Goal: Task Accomplishment & Management: Manage account settings

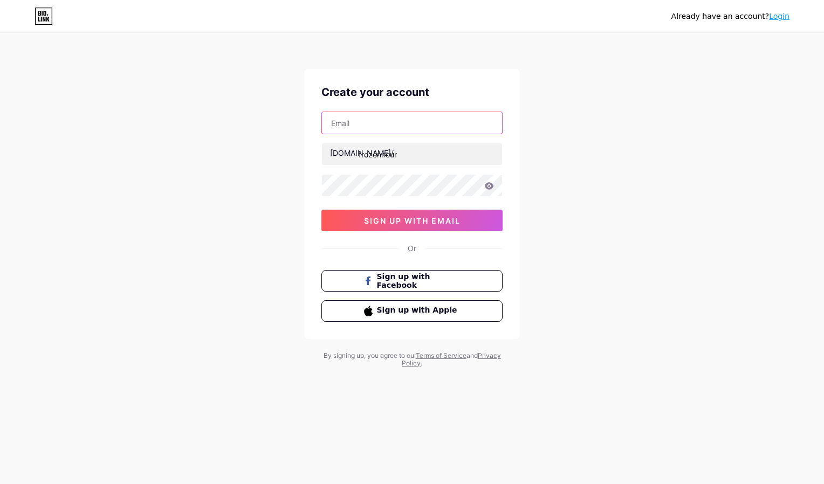
click at [401, 130] on input "text" at bounding box center [412, 123] width 180 height 22
type input "[EMAIL_ADDRESS][DOMAIN_NAME]"
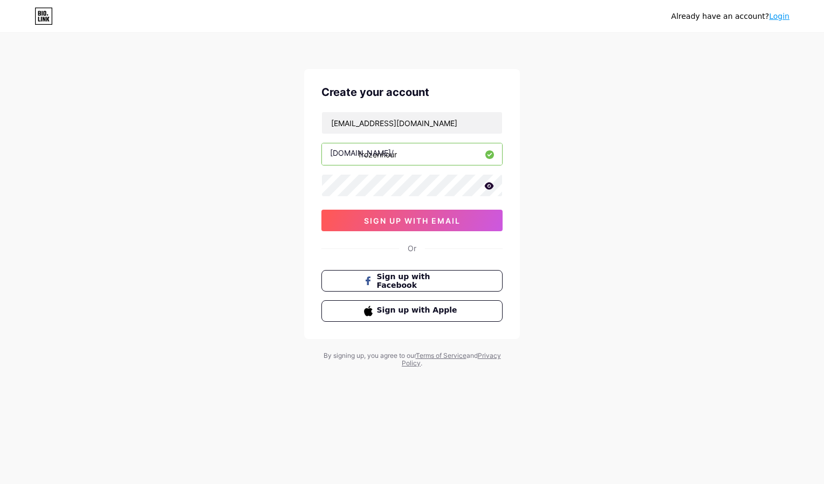
click at [8, 433] on div "Already have an account? Login Create your account [EMAIL_ADDRESS][DOMAIN_NAME]…" at bounding box center [412, 242] width 824 height 484
click at [488, 184] on icon at bounding box center [489, 186] width 10 height 8
click at [426, 216] on span "sign up with email" at bounding box center [412, 220] width 96 height 9
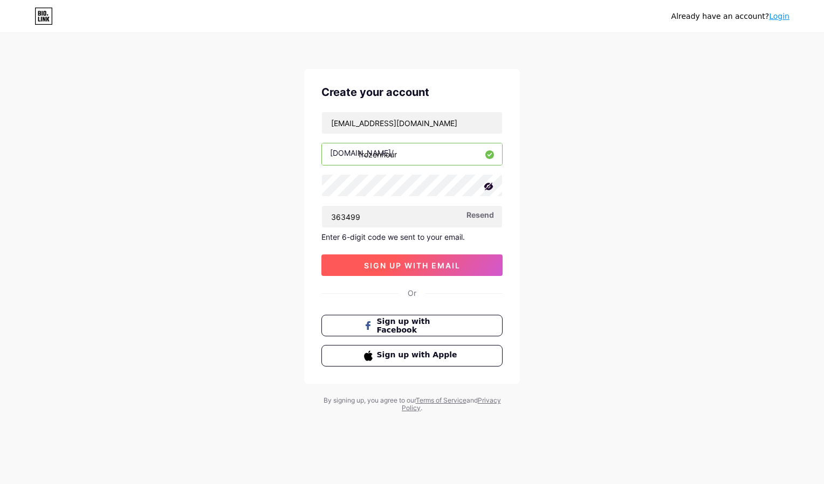
type input "363499"
click at [417, 261] on span "sign up with email" at bounding box center [412, 265] width 96 height 9
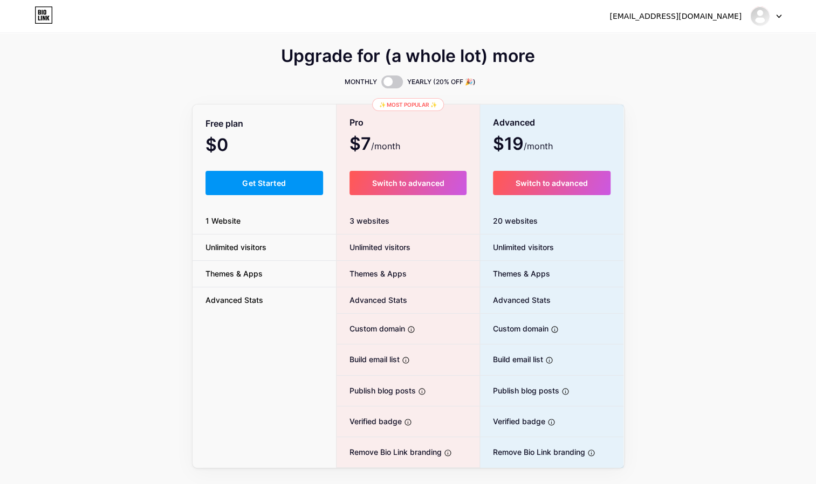
click at [191, 150] on div "Upgrade for (a whole lot) more MONTHLY YEARLY (20% OFF 🎉) Free plan $0 /month G…" at bounding box center [408, 259] width 816 height 418
drag, startPoint x: 267, startPoint y: 188, endPoint x: 169, endPoint y: 204, distance: 99.3
click at [169, 204] on div "Upgrade for (a whole lot) more MONTHLY YEARLY (20% OFF 🎉) Free plan $0 /month G…" at bounding box center [408, 259] width 816 height 418
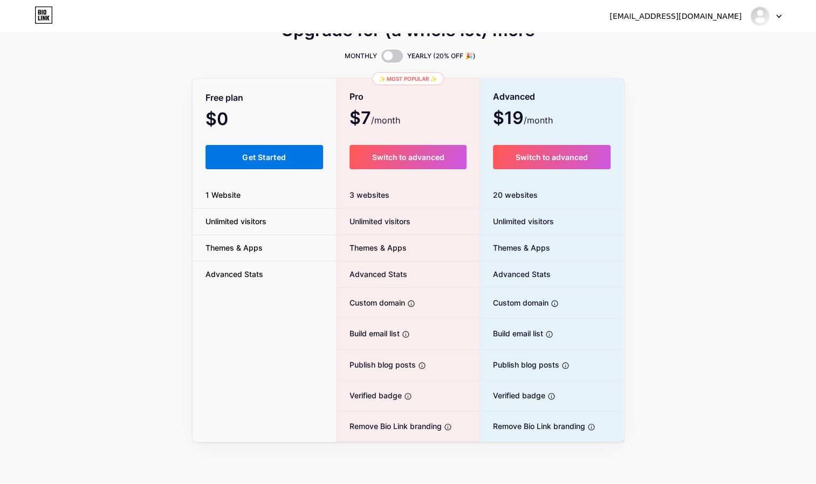
click at [271, 162] on button "Get Started" at bounding box center [264, 157] width 118 height 24
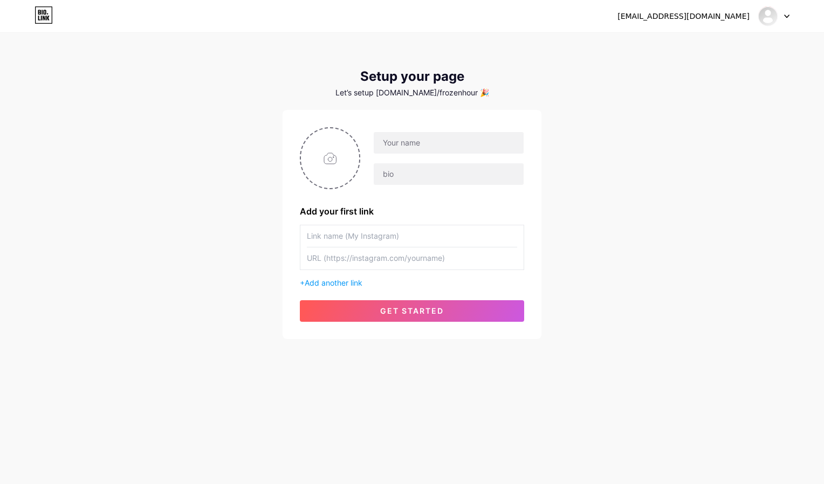
click at [398, 249] on input "text" at bounding box center [412, 258] width 210 height 22
click at [427, 150] on input "text" at bounding box center [449, 143] width 150 height 22
click at [202, 185] on div "[EMAIL_ADDRESS][DOMAIN_NAME] Dashboard Logout Setup your page Let’s setup [DOMA…" at bounding box center [412, 187] width 824 height 374
click at [415, 243] on input "text" at bounding box center [412, 236] width 210 height 22
click at [274, 230] on div "[EMAIL_ADDRESS][DOMAIN_NAME] Dashboard Logout Setup your page Let’s setup [DOMA…" at bounding box center [412, 187] width 824 height 374
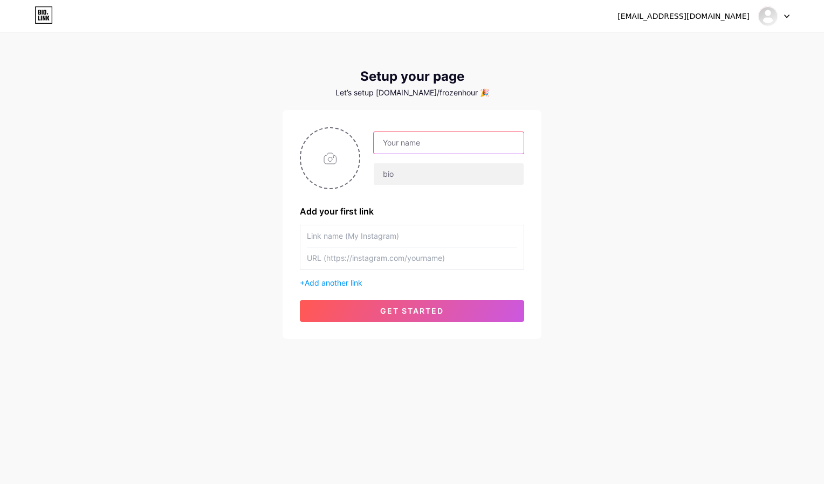
click at [426, 141] on input "text" at bounding box center [449, 143] width 150 height 22
click at [235, 159] on div "[EMAIL_ADDRESS][DOMAIN_NAME] Dashboard Logout Setup your page Let’s setup [DOMA…" at bounding box center [412, 187] width 824 height 374
click at [316, 228] on input "text" at bounding box center [412, 236] width 210 height 22
click at [245, 210] on div "[EMAIL_ADDRESS][DOMAIN_NAME] Dashboard Logout Setup your page Let’s setup [DOMA…" at bounding box center [412, 187] width 824 height 374
click at [432, 136] on input "text" at bounding box center [449, 143] width 150 height 22
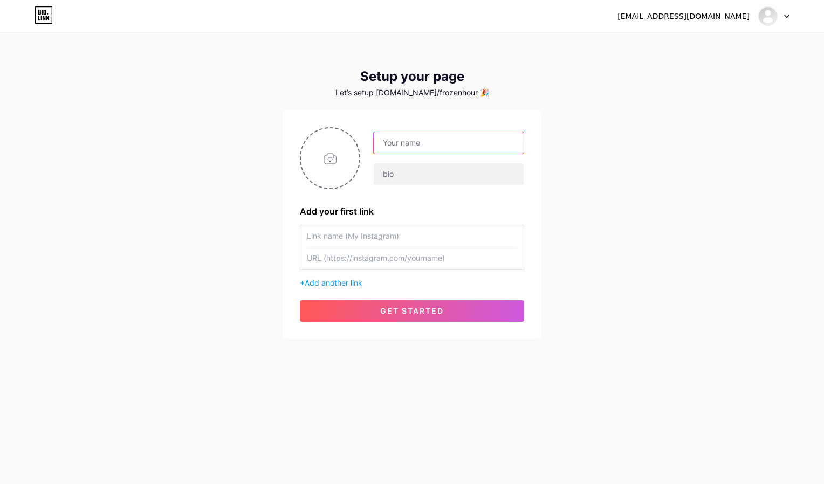
click at [432, 136] on input "text" at bounding box center [449, 143] width 150 height 22
click at [47, 459] on div "[EMAIL_ADDRESS][DOMAIN_NAME] Dashboard Logout Setup your page Let’s setup [DOMA…" at bounding box center [412, 242] width 824 height 484
click at [395, 149] on input "text" at bounding box center [449, 143] width 150 height 22
click at [397, 144] on input "text" at bounding box center [449, 143] width 150 height 22
click at [401, 140] on input "text" at bounding box center [449, 143] width 150 height 22
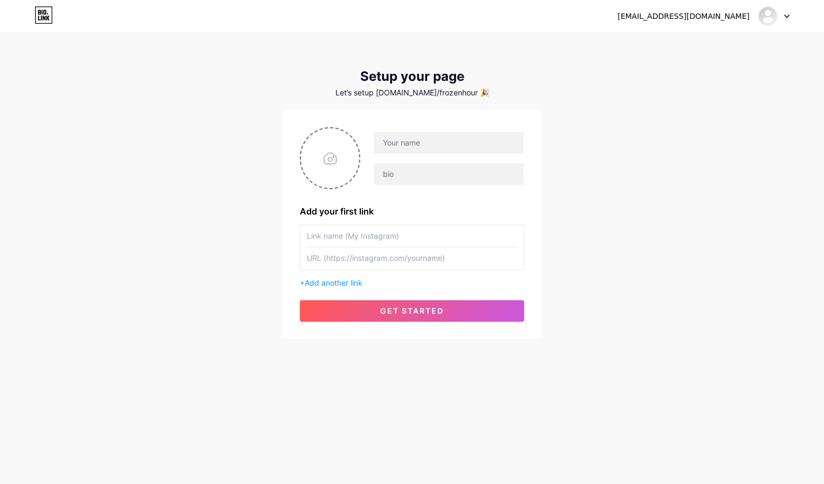
click at [223, 193] on div "[EMAIL_ADDRESS][DOMAIN_NAME] Dashboard Logout Setup your page Let’s setup [DOMA…" at bounding box center [412, 187] width 824 height 374
click at [349, 238] on input "text" at bounding box center [412, 236] width 210 height 22
click at [382, 219] on div "Add your first link + Add another link get started" at bounding box center [412, 224] width 224 height 195
click at [399, 216] on div "Add your first link" at bounding box center [412, 211] width 224 height 10
click at [389, 229] on input "text" at bounding box center [412, 236] width 210 height 22
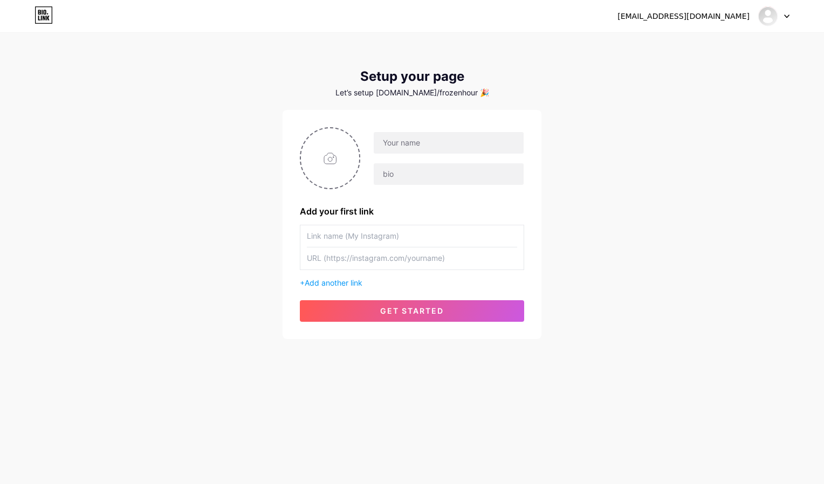
click at [376, 233] on input "text" at bounding box center [412, 236] width 210 height 22
click at [336, 241] on input "text" at bounding box center [412, 236] width 210 height 22
click at [330, 240] on input "text" at bounding box center [412, 236] width 210 height 22
click at [426, 143] on input "text" at bounding box center [449, 143] width 150 height 22
type input "Frozen Hour"
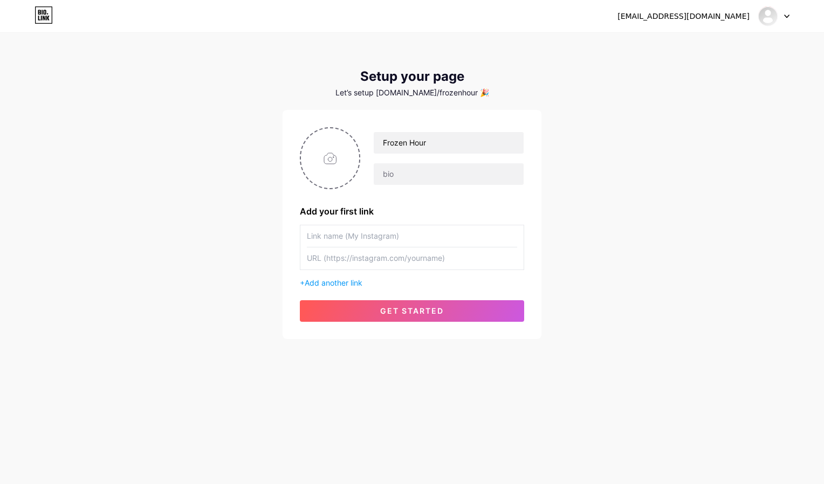
click at [424, 186] on div "Frozen Hour" at bounding box center [412, 158] width 224 height 62
click at [425, 180] on input "text" at bounding box center [449, 174] width 150 height 22
click at [419, 209] on div "Add your first link" at bounding box center [412, 211] width 224 height 10
click at [364, 241] on input "text" at bounding box center [412, 236] width 210 height 22
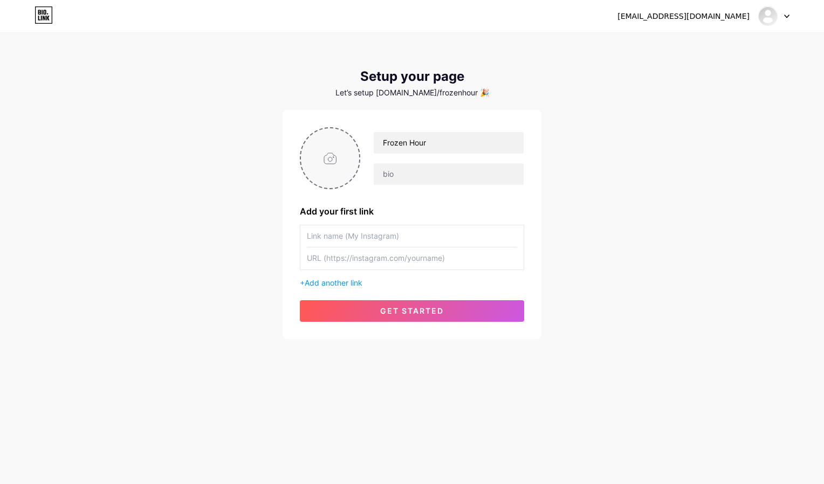
click at [345, 181] on input "file" at bounding box center [330, 158] width 58 height 60
type input "C:\fakepath\IMG_1878.jpeg"
click at [425, 161] on div "Frozen Hour" at bounding box center [442, 159] width 164 height 54
click at [413, 174] on input "text" at bounding box center [449, 174] width 150 height 22
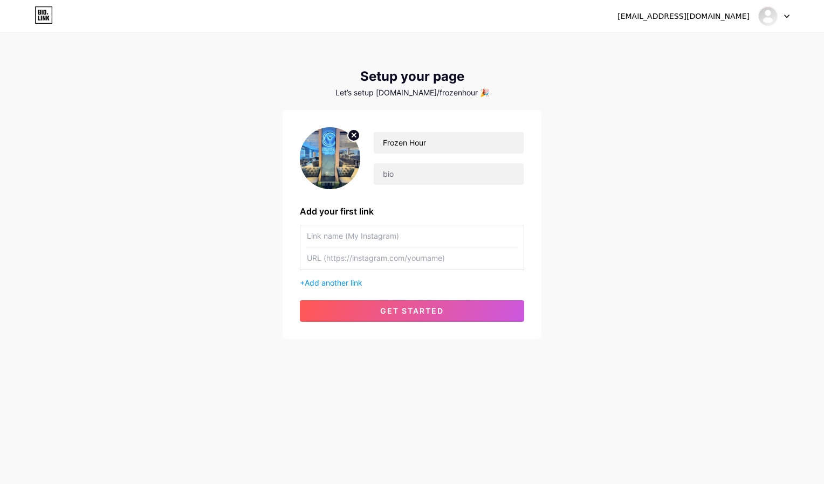
click at [370, 232] on input "text" at bounding box center [412, 236] width 210 height 22
click at [374, 243] on input "Frozen_Hour_Samui" at bounding box center [412, 236] width 210 height 22
type input "Frozen_Hour_Samui"
click at [367, 257] on input "text" at bounding box center [412, 258] width 210 height 22
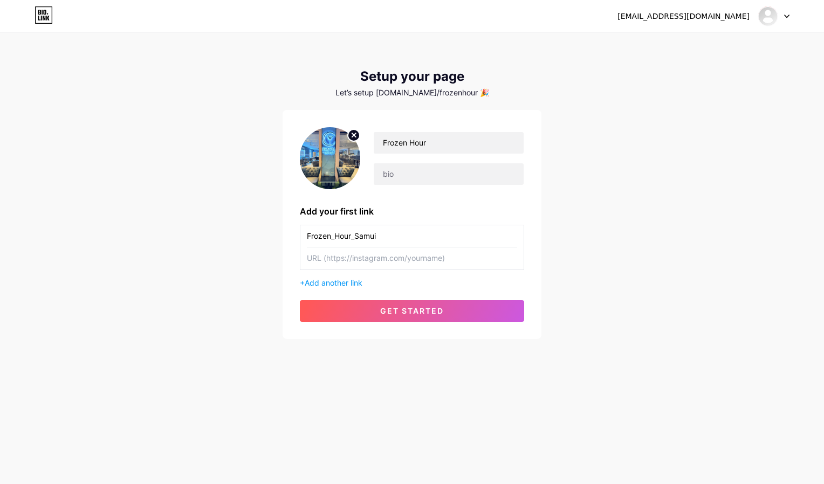
paste input "[URL][DOMAIN_NAME]"
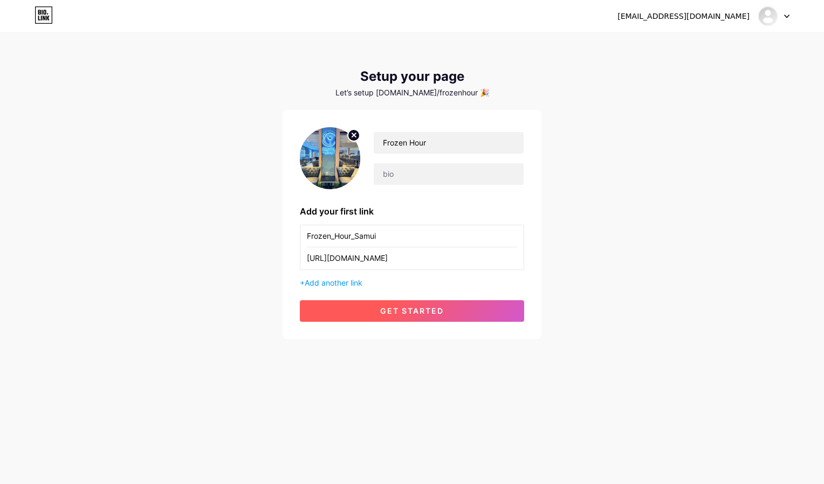
type input "[URL][DOMAIN_NAME]"
click at [373, 309] on button "get started" at bounding box center [412, 311] width 224 height 22
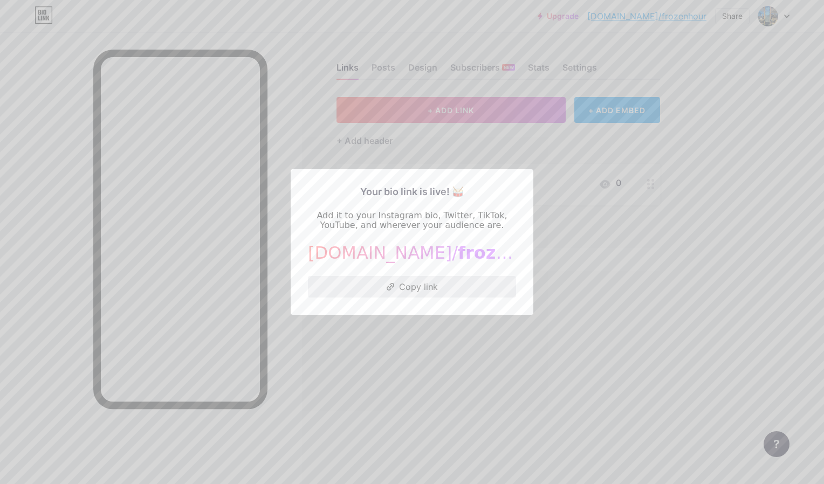
click at [415, 288] on button "Copy link" at bounding box center [412, 287] width 208 height 22
click at [603, 320] on div at bounding box center [412, 242] width 824 height 484
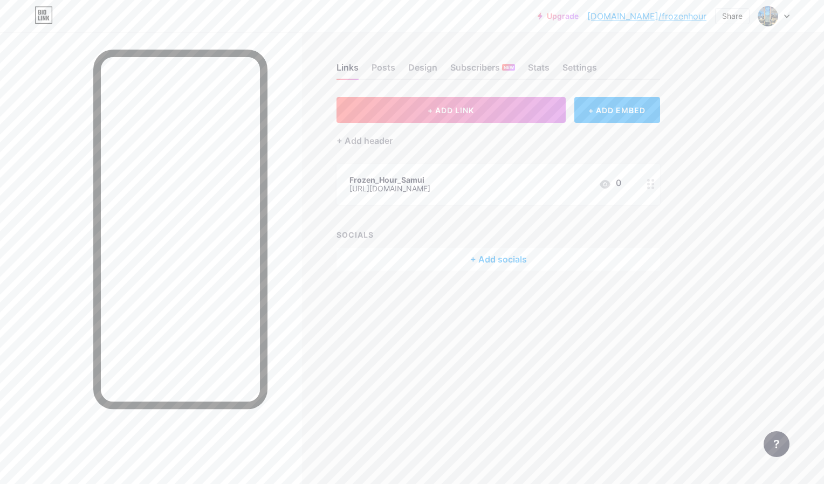
click at [477, 251] on div "+ Add socials" at bounding box center [497, 259] width 323 height 23
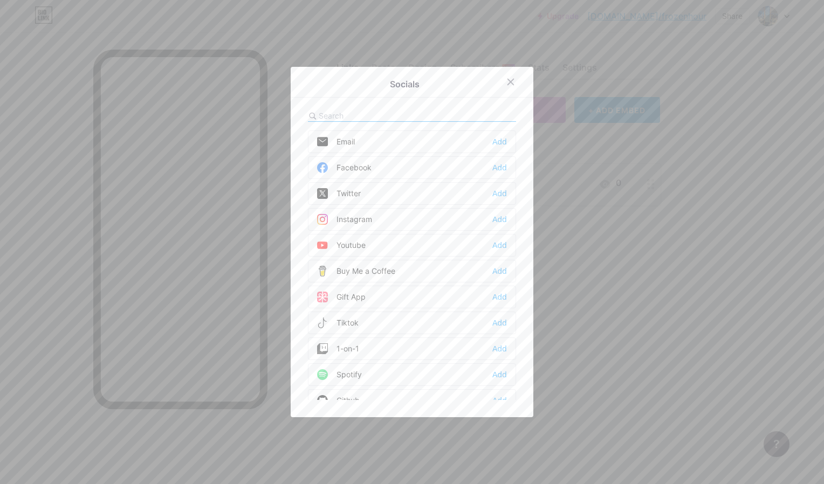
drag, startPoint x: 500, startPoint y: 171, endPoint x: 391, endPoint y: 299, distance: 167.8
click at [391, 299] on div "Email Add Facebook Add Twitter Add Instagram Add Youtube Add Buy Me a Coffee Ad…" at bounding box center [412, 265] width 208 height 270
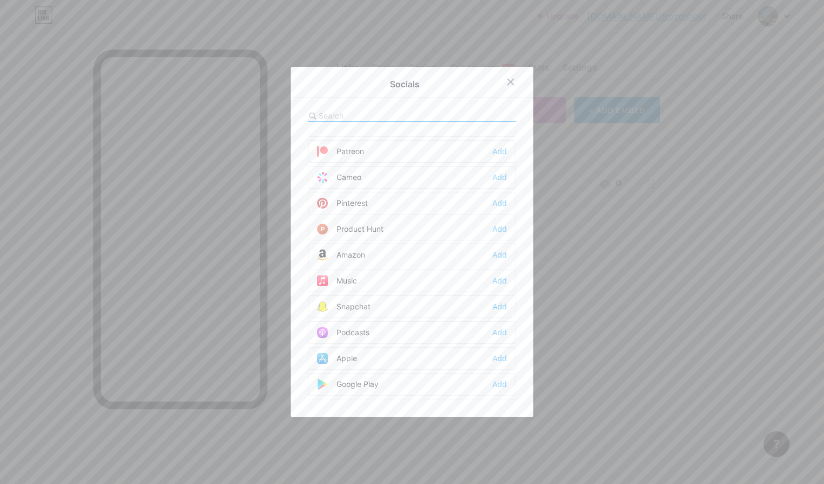
click at [342, 112] on input "text" at bounding box center [378, 116] width 119 height 9
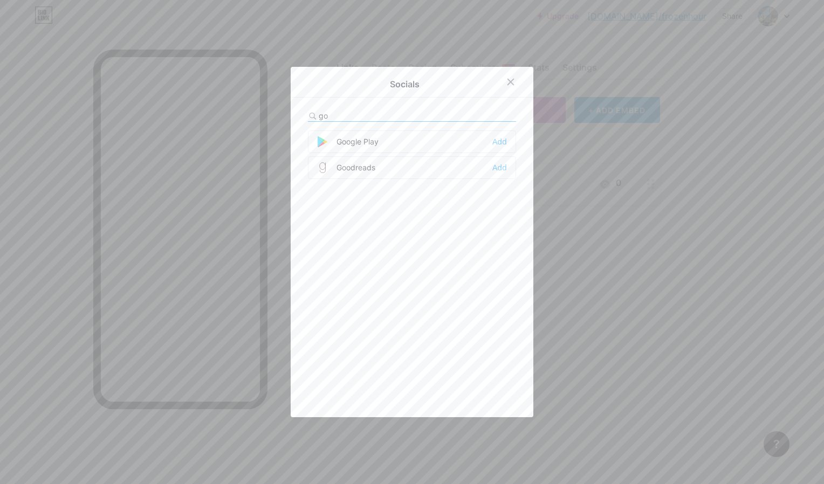
type input "g"
type input "m"
type input "b"
click at [495, 171] on div "Add" at bounding box center [499, 167] width 15 height 11
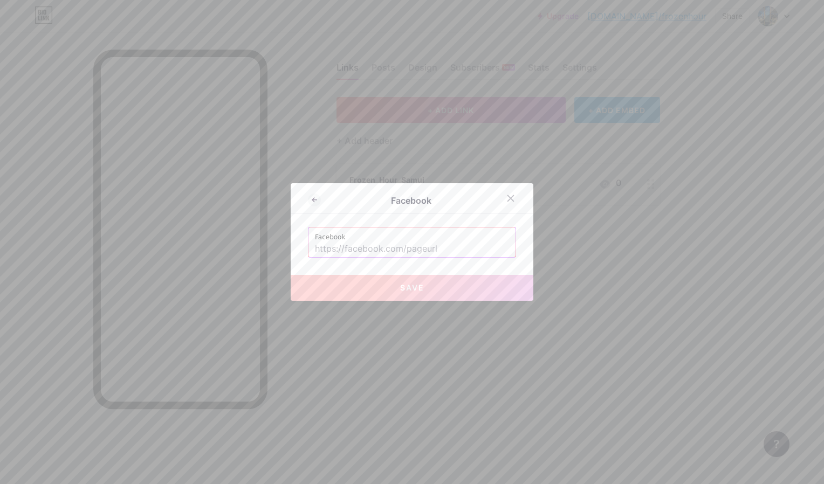
click at [430, 256] on input "text" at bounding box center [412, 248] width 194 height 15
click at [305, 118] on div at bounding box center [412, 242] width 824 height 484
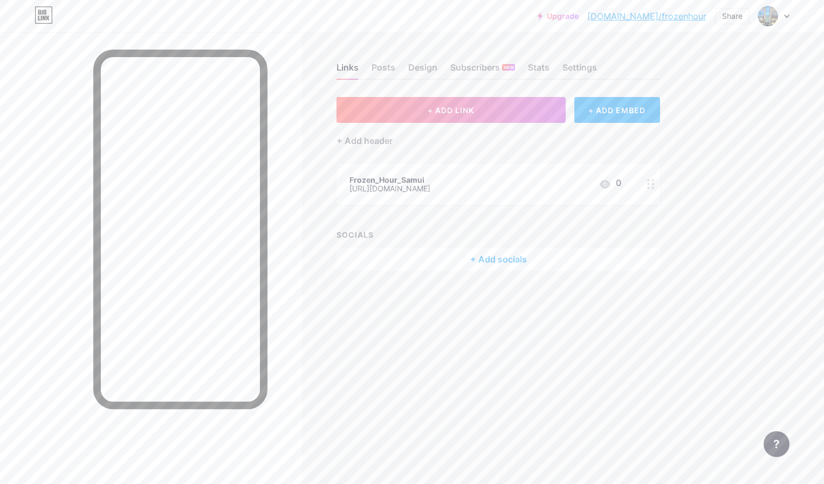
click at [654, 184] on div at bounding box center [650, 184] width 18 height 41
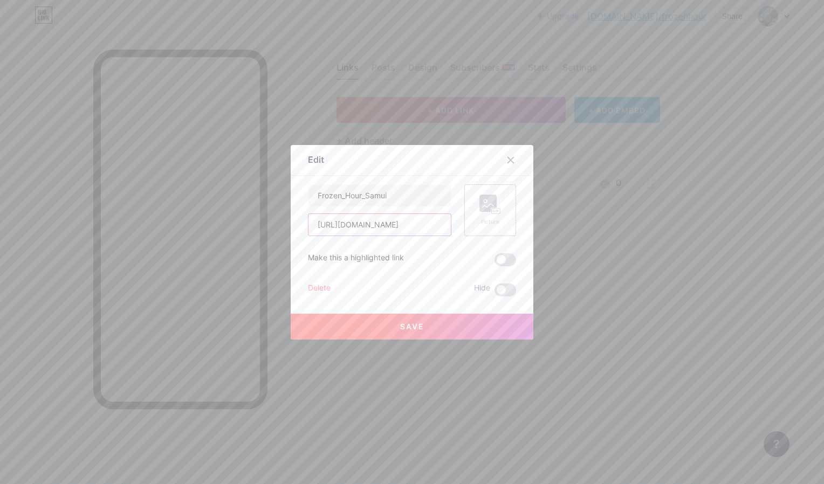
scroll to position [0, 46]
drag, startPoint x: 410, startPoint y: 227, endPoint x: 365, endPoint y: 225, distance: 45.3
click at [365, 225] on input "[URL][DOMAIN_NAME]" at bounding box center [379, 225] width 142 height 22
click at [499, 264] on span at bounding box center [505, 259] width 22 height 13
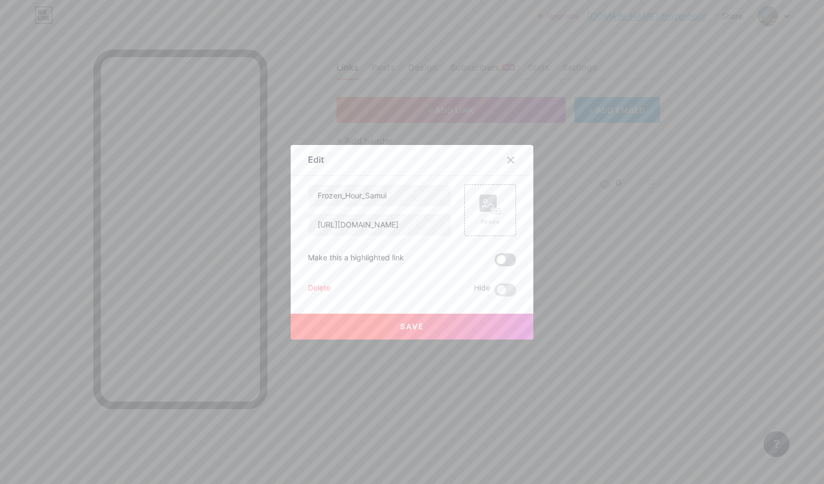
click at [494, 261] on input "checkbox" at bounding box center [494, 261] width 0 height 0
click at [499, 264] on span at bounding box center [505, 259] width 22 height 13
click at [494, 261] on input "checkbox" at bounding box center [494, 261] width 0 height 0
click at [499, 264] on span at bounding box center [505, 259] width 22 height 13
click at [494, 261] on input "checkbox" at bounding box center [494, 261] width 0 height 0
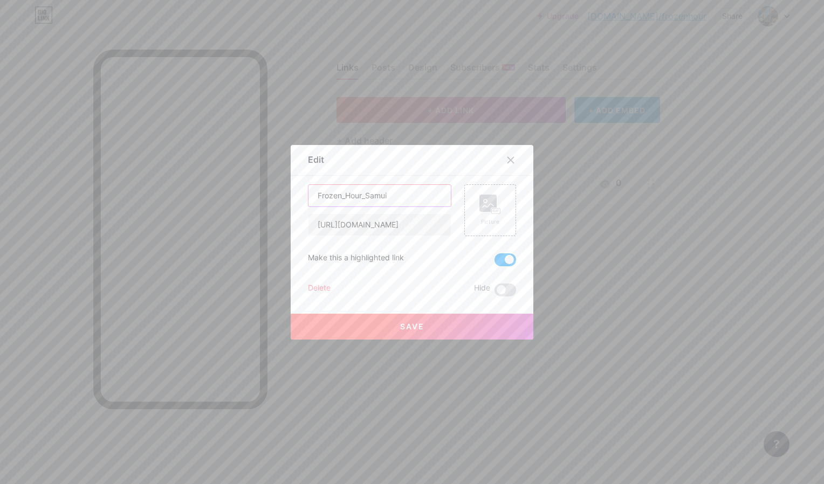
drag, startPoint x: 396, startPoint y: 202, endPoint x: 292, endPoint y: 191, distance: 105.1
click at [292, 191] on div "Edit Content YouTube Play YouTube video without leaving your page. ADD Vimeo Pl…" at bounding box center [412, 242] width 243 height 195
click at [371, 191] on input "Frozen_Hour_Samui" at bounding box center [379, 196] width 142 height 22
type input "Insta"
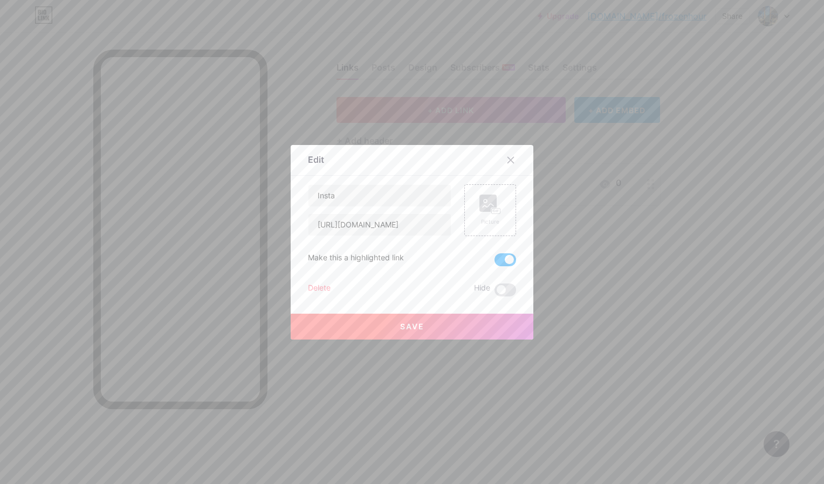
click at [379, 319] on button "Save" at bounding box center [412, 327] width 243 height 26
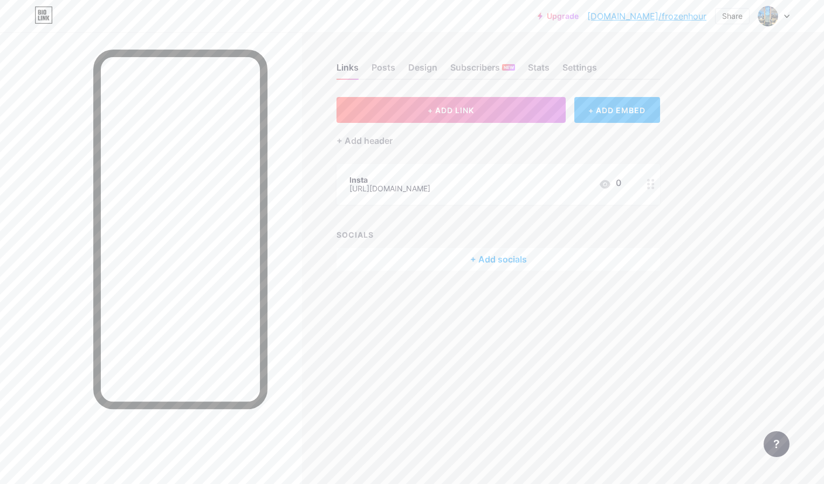
click at [593, 115] on div "+ ADD EMBED" at bounding box center [617, 110] width 86 height 26
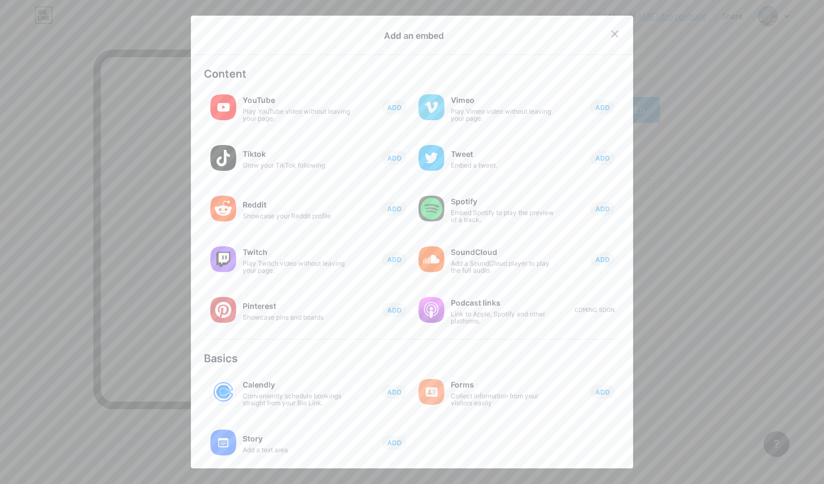
click at [722, 310] on div at bounding box center [412, 242] width 824 height 484
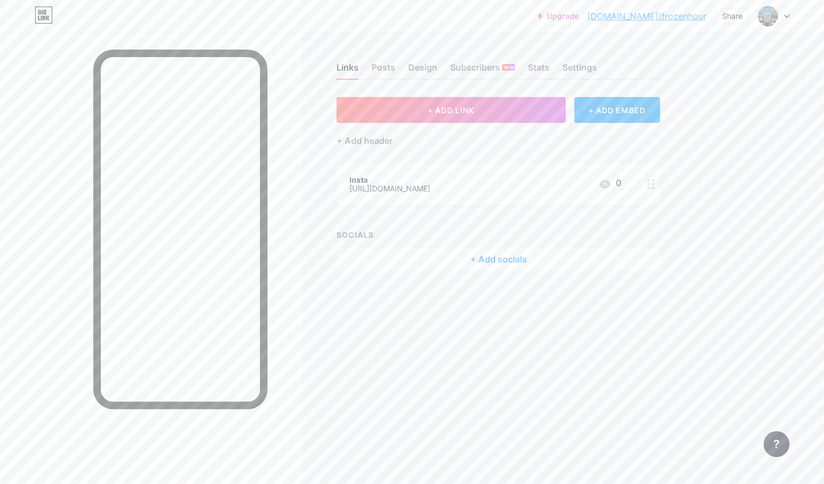
click at [497, 259] on div "+ Add socials" at bounding box center [497, 259] width 323 height 23
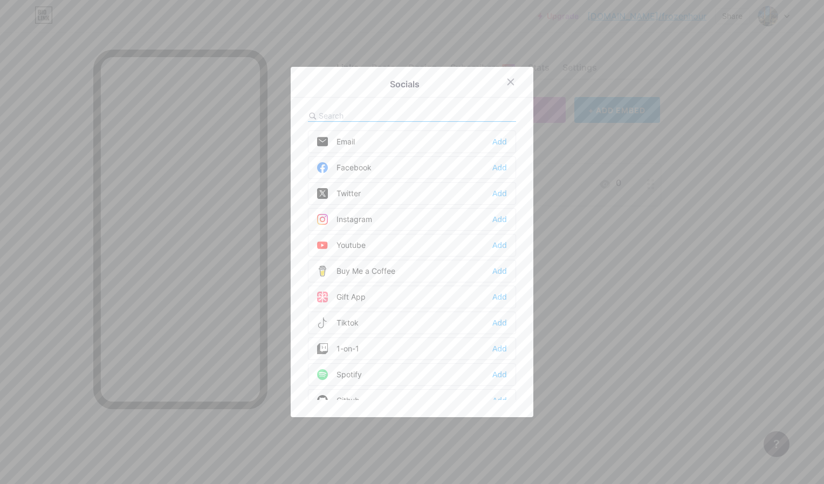
click at [446, 165] on div "Facebook Add" at bounding box center [412, 167] width 208 height 23
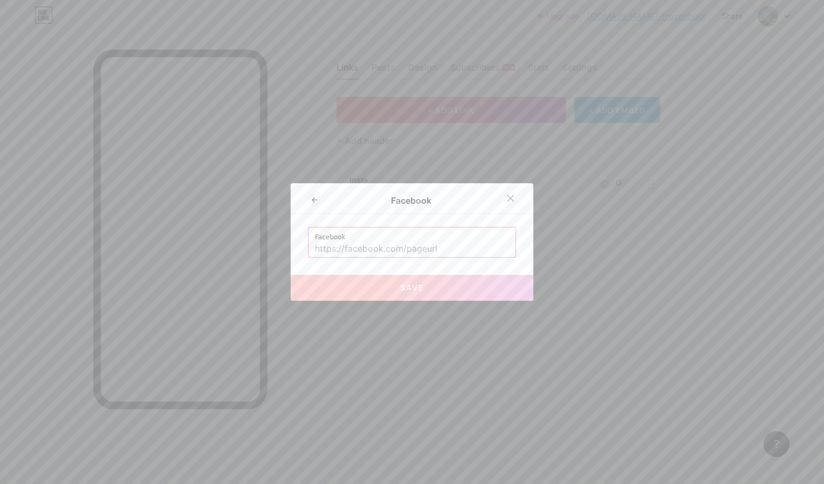
click at [425, 243] on input "text" at bounding box center [412, 248] width 194 height 15
paste input "[URL][DOMAIN_NAME]"
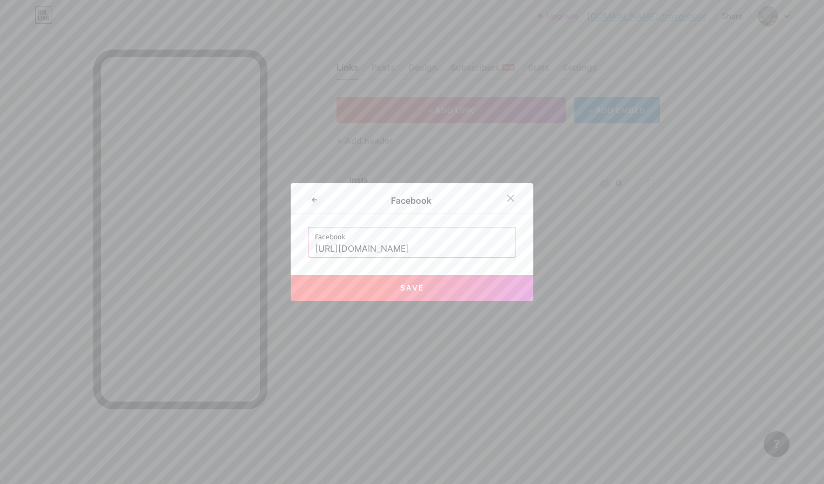
type input "[URL][DOMAIN_NAME]"
click at [426, 286] on button "Save" at bounding box center [412, 288] width 243 height 26
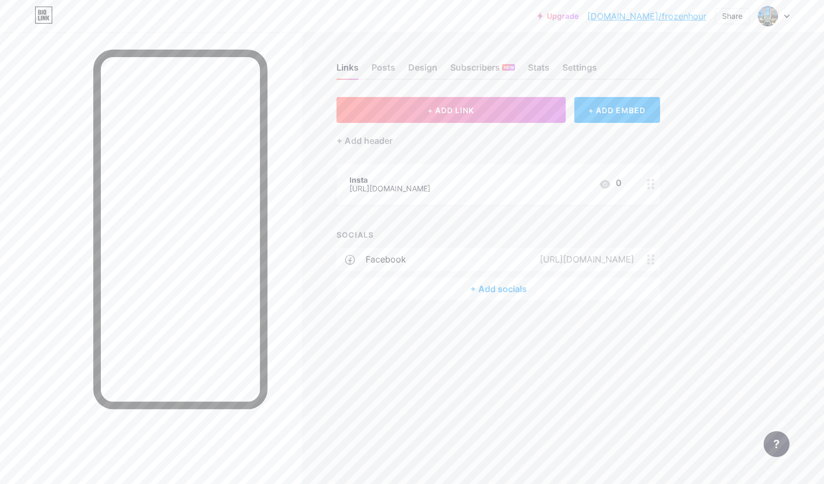
click at [506, 299] on div "+ Add socials" at bounding box center [497, 289] width 323 height 23
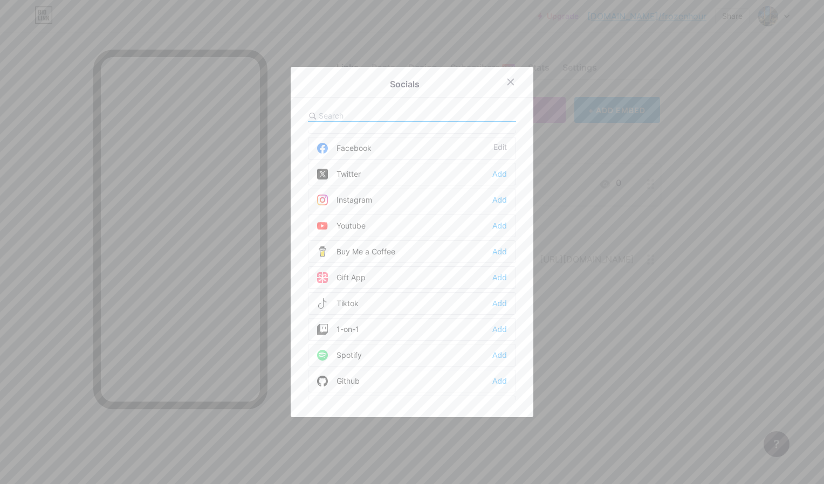
scroll to position [22, 0]
click at [497, 204] on div "Instagram Add" at bounding box center [412, 198] width 208 height 23
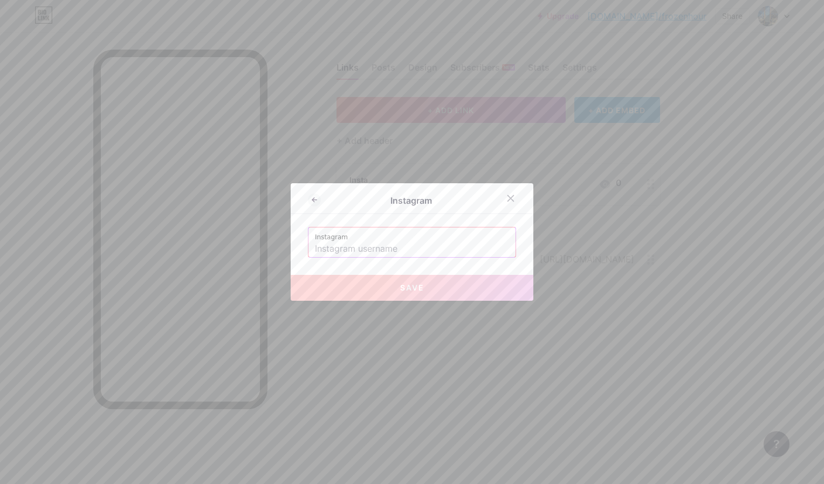
click at [466, 240] on label "Instagram" at bounding box center [412, 234] width 194 height 14
click at [448, 252] on input "text" at bounding box center [412, 248] width 194 height 15
type input "S"
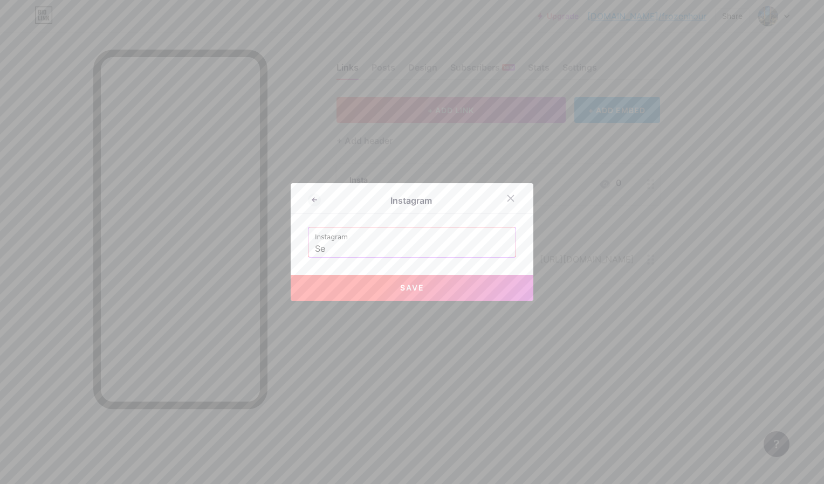
type input "S"
click at [418, 283] on span "Save" at bounding box center [412, 287] width 24 height 9
type input "[URL][DOMAIN_NAME]"
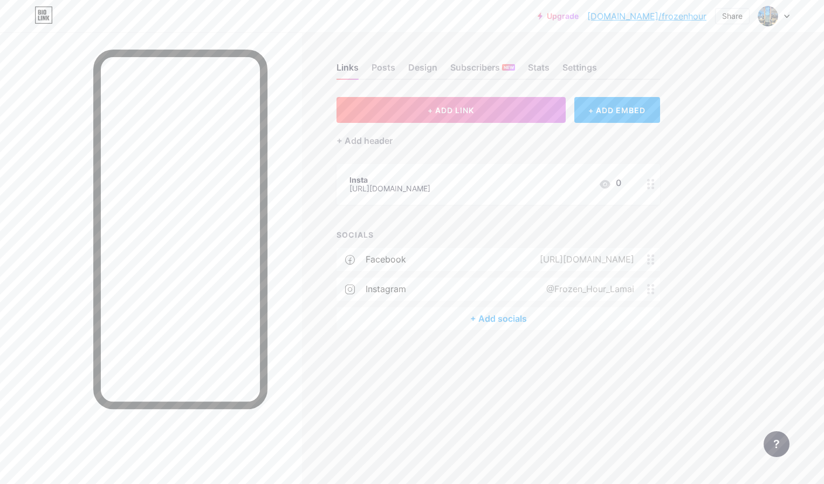
click at [652, 179] on circle at bounding box center [652, 180] width 3 height 3
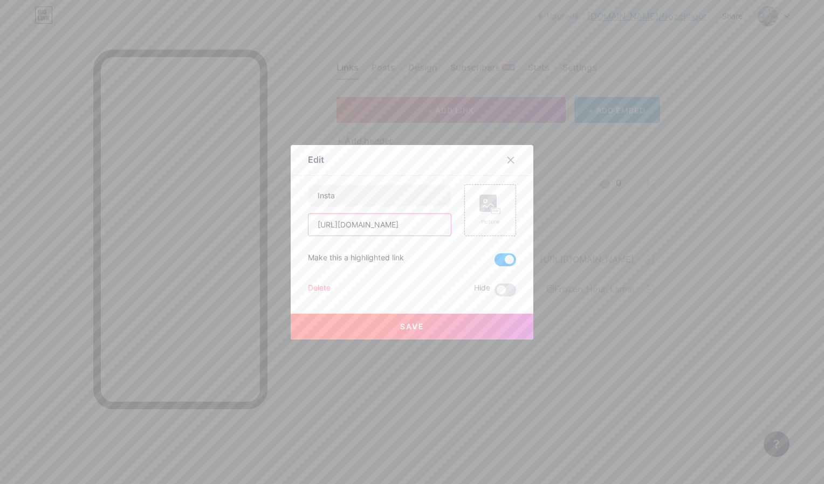
click at [423, 224] on input "[URL][DOMAIN_NAME]" at bounding box center [379, 225] width 142 height 22
click at [423, 223] on input "[URL][DOMAIN_NAME]" at bounding box center [379, 225] width 142 height 22
click at [509, 167] on div at bounding box center [510, 159] width 19 height 19
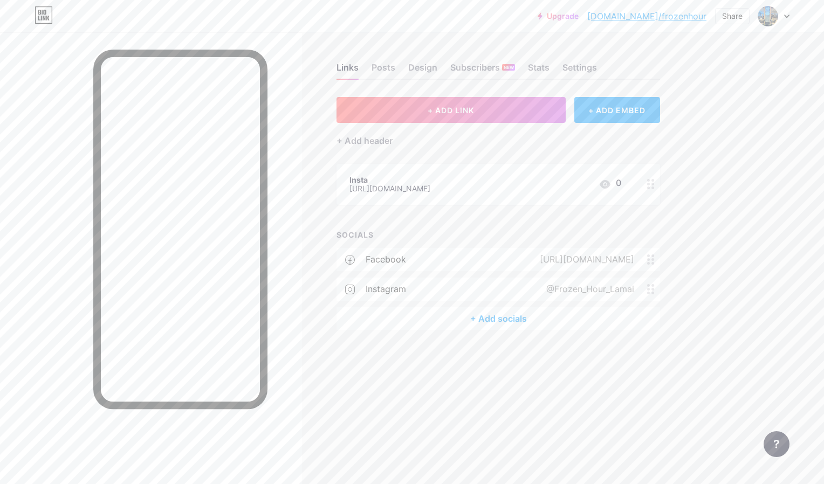
click at [652, 261] on icon at bounding box center [651, 259] width 8 height 10
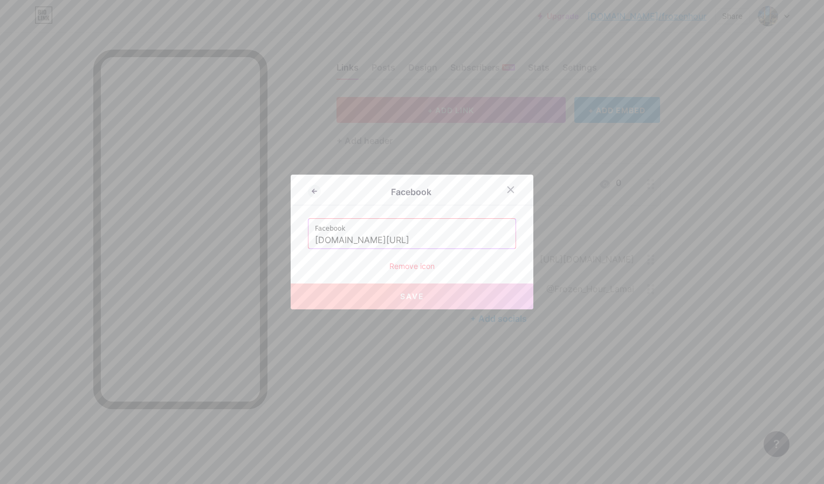
click at [652, 261] on div at bounding box center [412, 242] width 824 height 484
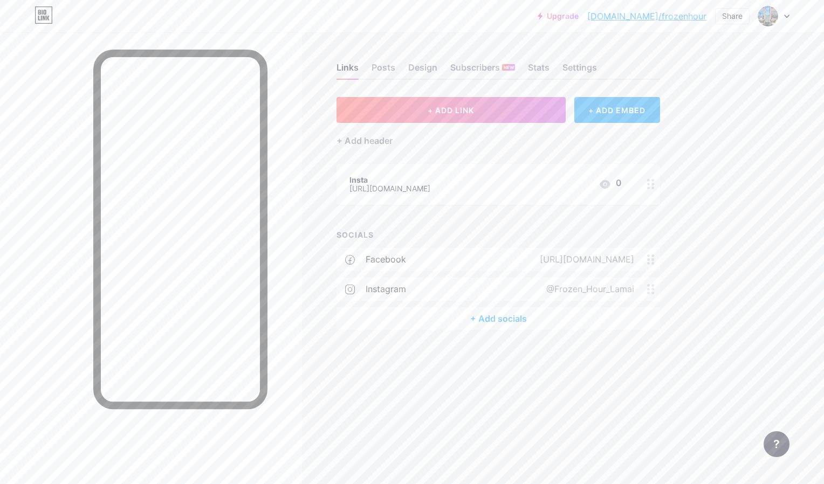
click at [624, 234] on div "SOCIALS" at bounding box center [497, 235] width 323 height 9
click at [607, 223] on div "+ ADD LINK + ADD EMBED + Add header Insta [URL][DOMAIN_NAME] 0 SOCIALS facebook…" at bounding box center [497, 213] width 323 height 233
click at [602, 107] on div "+ ADD EMBED" at bounding box center [617, 110] width 86 height 26
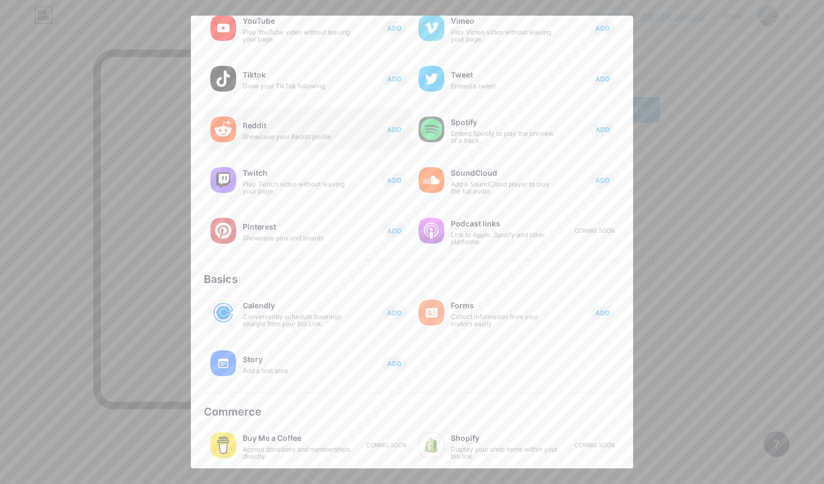
scroll to position [78, 0]
click at [386, 372] on div "Story Add a text area ADD" at bounding box center [327, 364] width 169 height 23
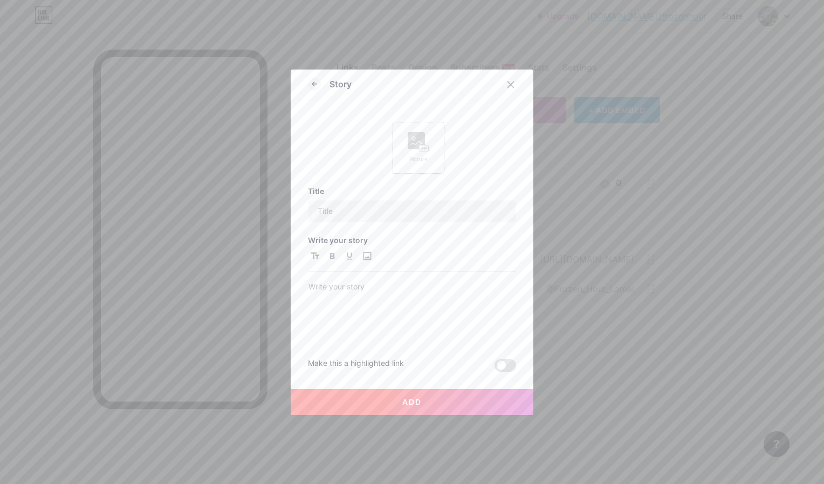
click at [415, 158] on div "Picture" at bounding box center [419, 159] width 22 height 6
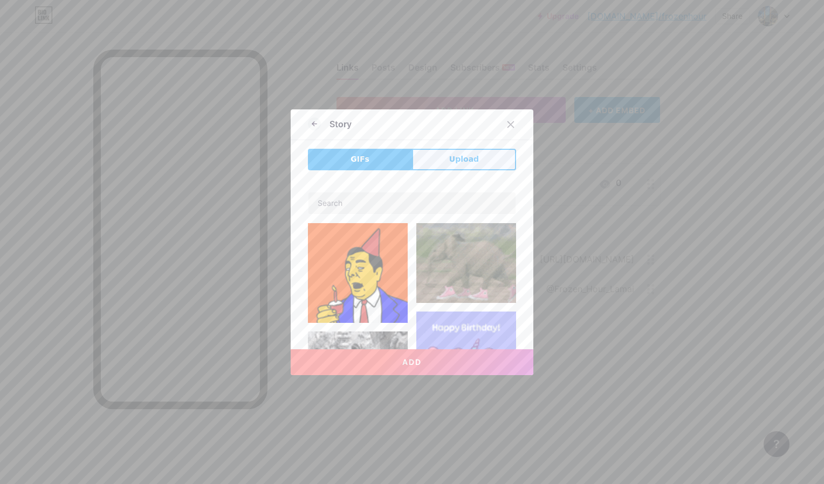
click at [467, 163] on span "Upload" at bounding box center [464, 159] width 30 height 9
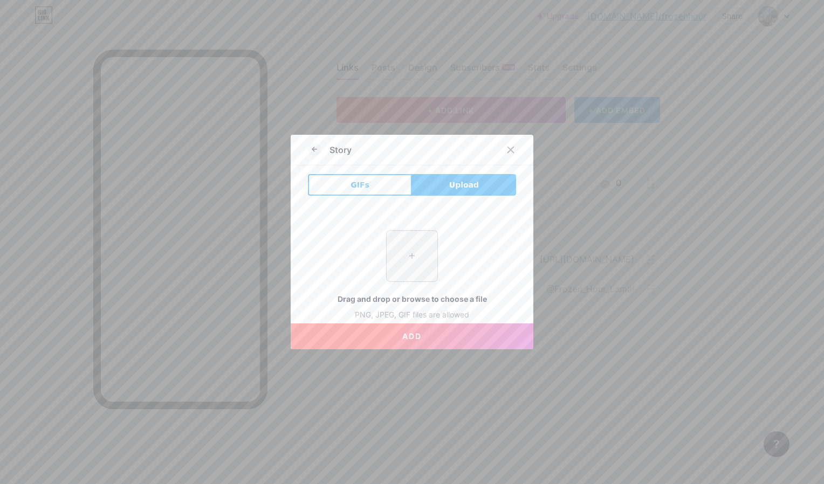
click at [417, 260] on input "file" at bounding box center [411, 256] width 51 height 51
type input "C:\fakepath\IMG_1878.jpeg"
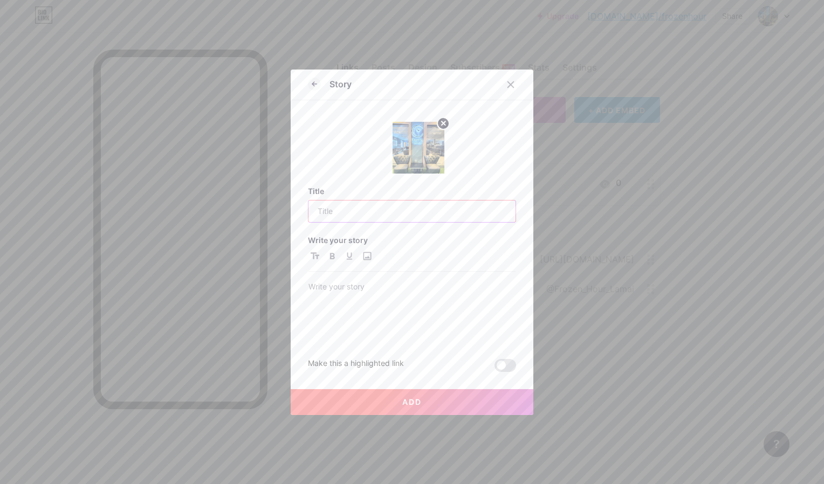
click at [386, 217] on input "text" at bounding box center [411, 212] width 207 height 22
click at [308, 294] on p at bounding box center [411, 287] width 207 height 15
click at [312, 258] on icon "button" at bounding box center [314, 255] width 9 height 6
click at [326, 258] on div at bounding box center [411, 261] width 207 height 22
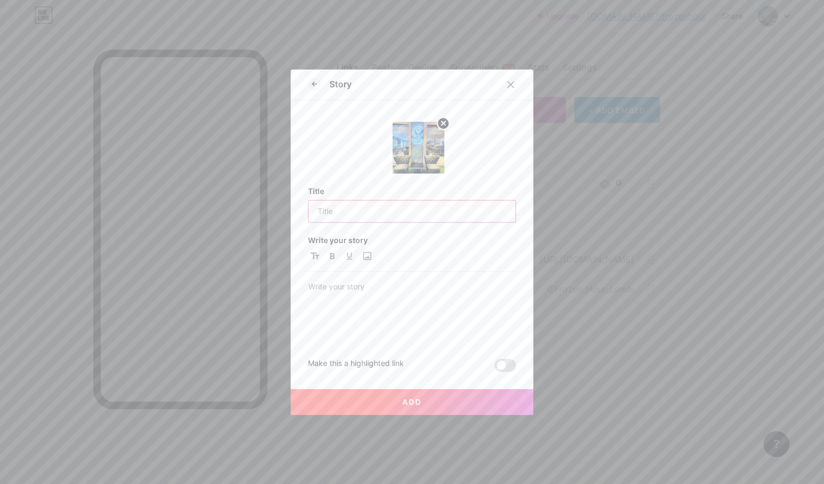
click at [373, 218] on input "text" at bounding box center [411, 212] width 207 height 22
click at [375, 215] on input "text" at bounding box center [411, 212] width 207 height 22
click at [384, 206] on input "text" at bounding box center [411, 212] width 207 height 22
click at [505, 94] on div at bounding box center [517, 84] width 32 height 19
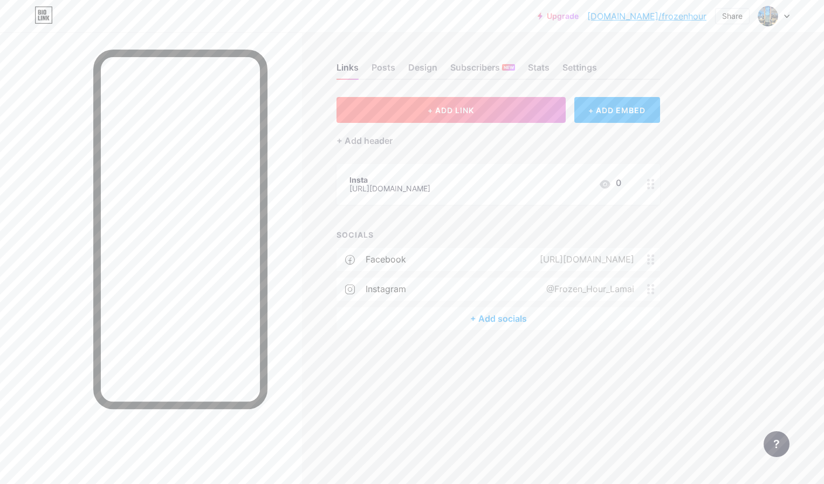
click at [543, 113] on button "+ ADD LINK" at bounding box center [450, 110] width 229 height 26
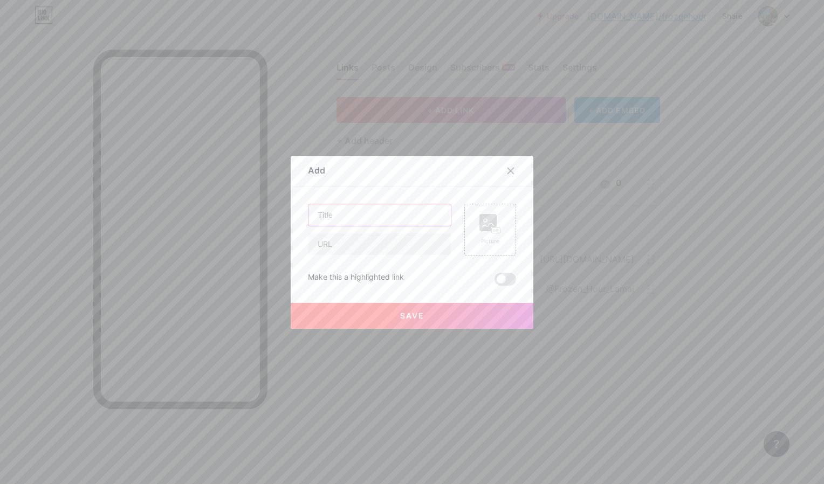
click at [397, 222] on input "text" at bounding box center [379, 215] width 142 height 22
click at [404, 217] on input "text" at bounding box center [379, 215] width 142 height 22
click at [310, 211] on input "Frozen Hour" at bounding box center [379, 215] width 142 height 22
click at [418, 256] on div "Get Direction to Frozen Hour Picture Make this a highlighted link Save" at bounding box center [412, 245] width 208 height 82
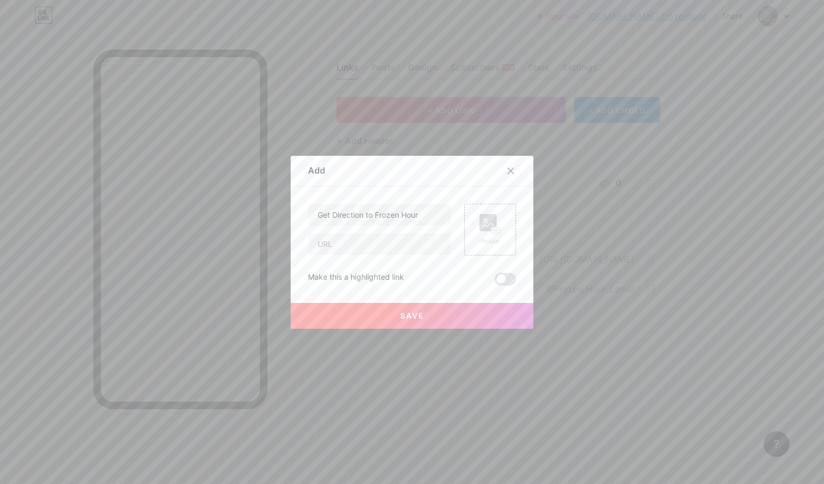
click at [418, 256] on div "Get Direction to Frozen Hour Picture Make this a highlighted link Save" at bounding box center [412, 245] width 208 height 82
click at [365, 218] on input "Get Direction to Frozen Hour" at bounding box center [379, 215] width 142 height 22
drag, startPoint x: 363, startPoint y: 217, endPoint x: 470, endPoint y: 217, distance: 106.2
click at [470, 217] on div "Get Direction to Frozen Hour Picture" at bounding box center [412, 230] width 208 height 52
type input "Get Direction"
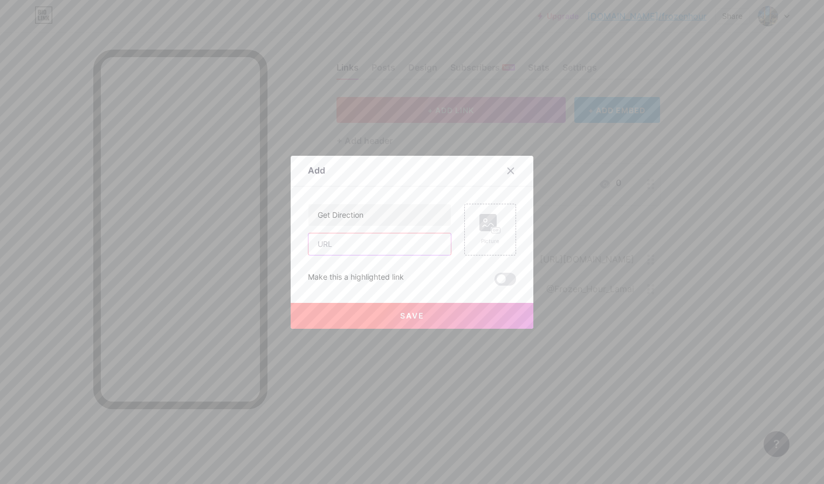
click at [361, 244] on input "text" at bounding box center [379, 244] width 142 height 22
paste input "[URL][DOMAIN_NAME]"
type input "[URL][DOMAIN_NAME]"
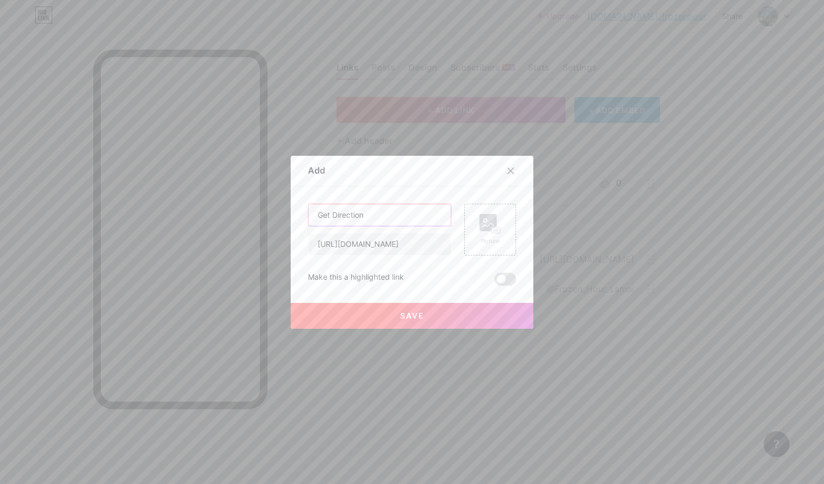
click at [389, 218] on input "Get Direction" at bounding box center [379, 215] width 142 height 22
click at [494, 279] on span at bounding box center [505, 279] width 22 height 13
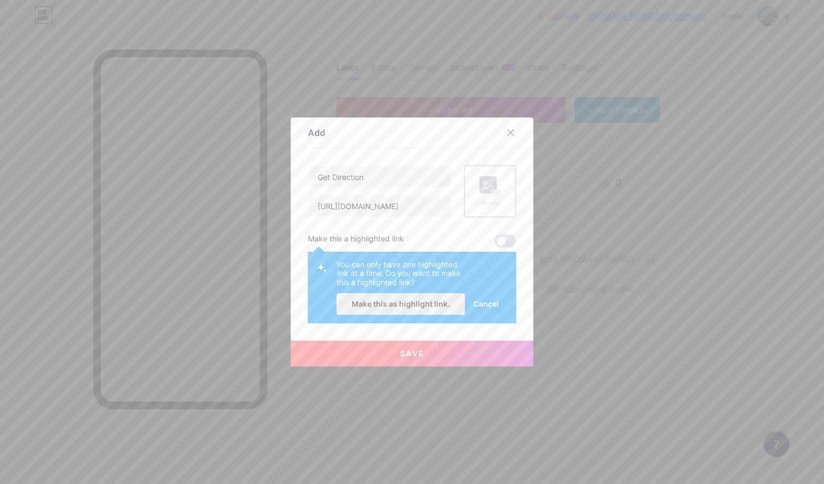
click at [445, 312] on button "Make this as highlight link." at bounding box center [400, 304] width 128 height 22
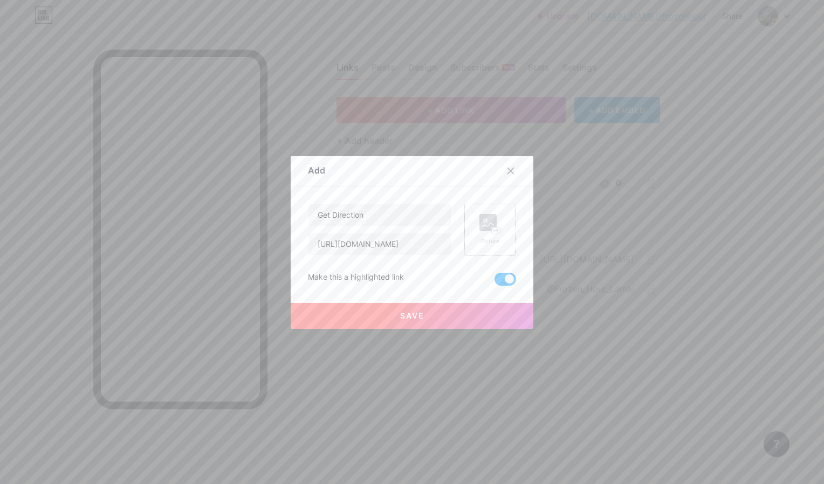
drag, startPoint x: 415, startPoint y: 313, endPoint x: 477, endPoint y: 229, distance: 104.1
click at [477, 229] on div "Get Direction [URL][DOMAIN_NAME] Picture Make this a highlighted link Save" at bounding box center [412, 245] width 208 height 82
click at [479, 229] on rect at bounding box center [487, 222] width 17 height 17
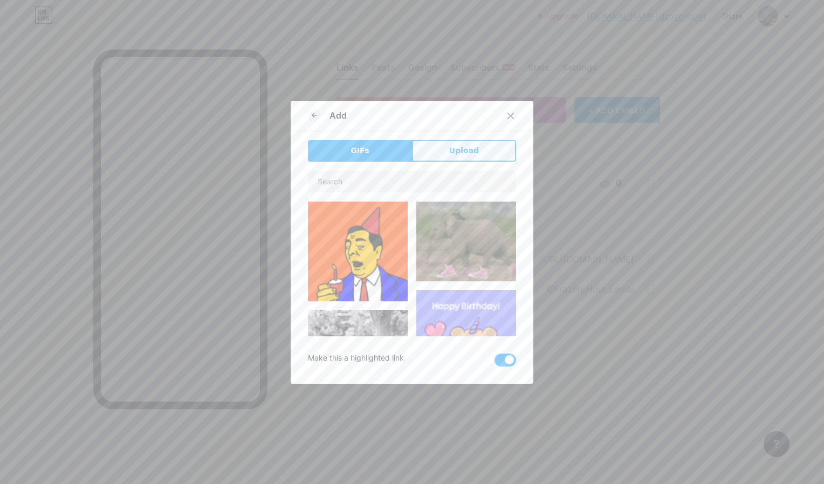
click at [475, 155] on button "Upload" at bounding box center [464, 151] width 104 height 22
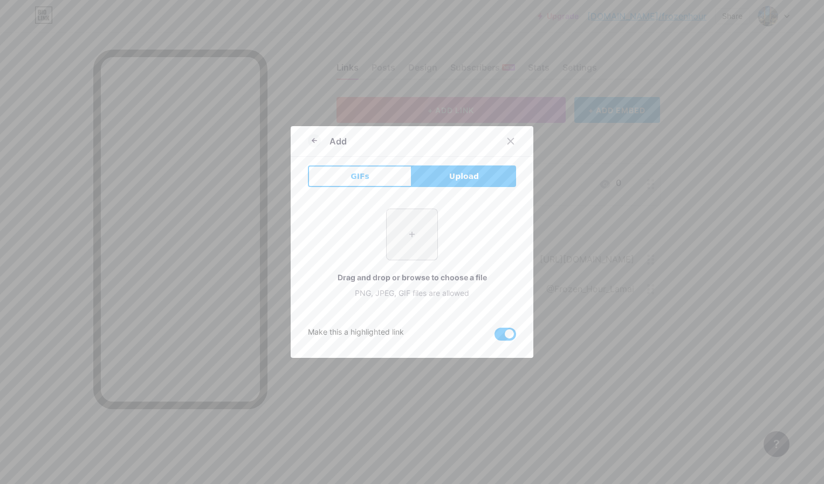
click at [419, 209] on input "file" at bounding box center [411, 234] width 51 height 51
type input "C:\fakepath\IMG_1878.jpeg"
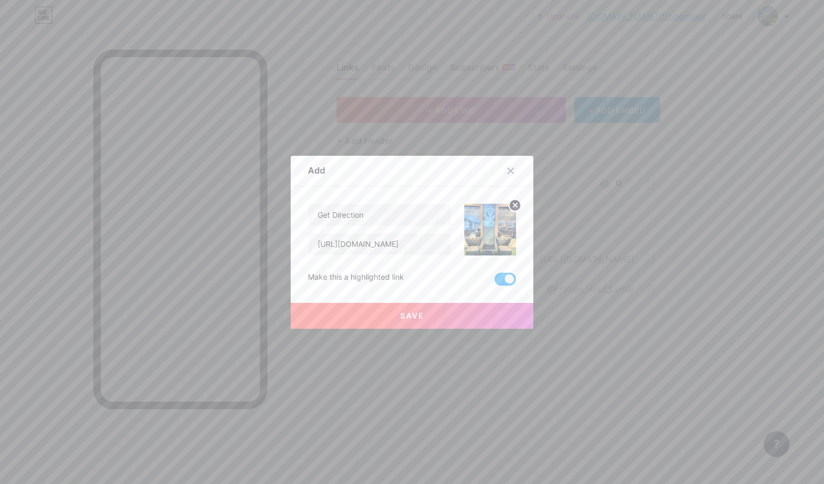
click at [408, 303] on button "Save" at bounding box center [412, 316] width 243 height 26
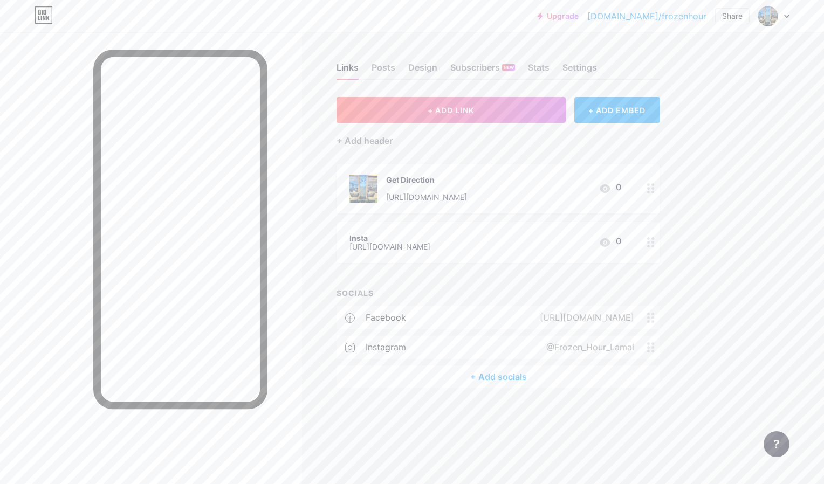
click at [650, 240] on icon at bounding box center [651, 242] width 8 height 10
click at [324, 288] on div "Delete" at bounding box center [319, 290] width 23 height 13
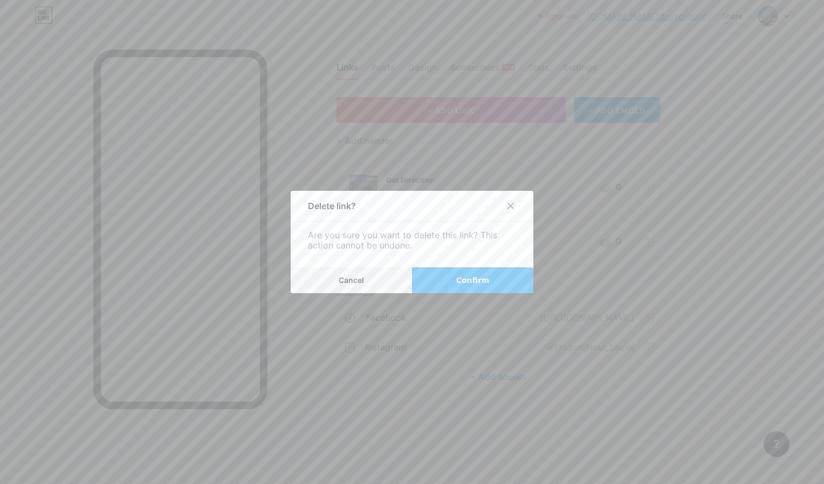
click at [485, 280] on button "Confirm" at bounding box center [472, 280] width 121 height 26
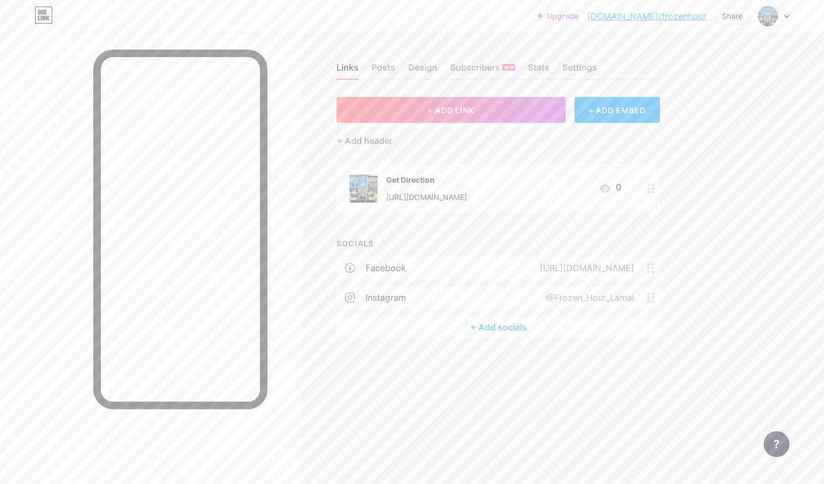
click at [412, 294] on div "instagram @Frozen_Hour_Lamai" at bounding box center [497, 297] width 323 height 23
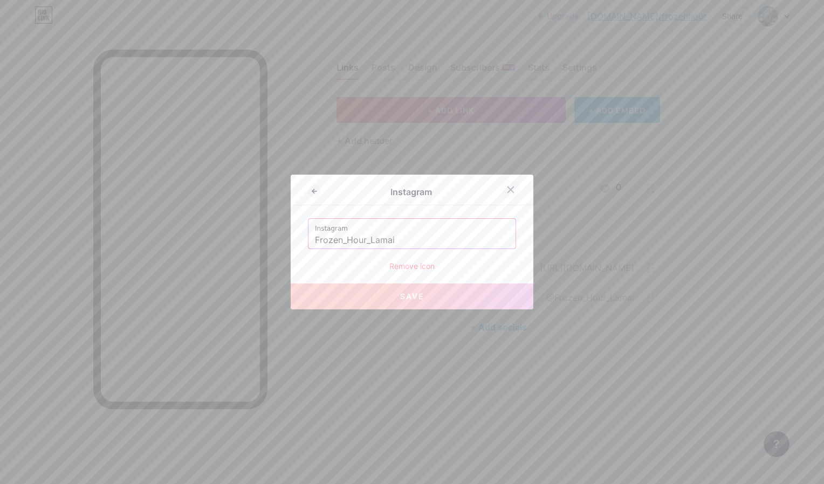
click at [508, 191] on icon at bounding box center [511, 190] width 6 height 6
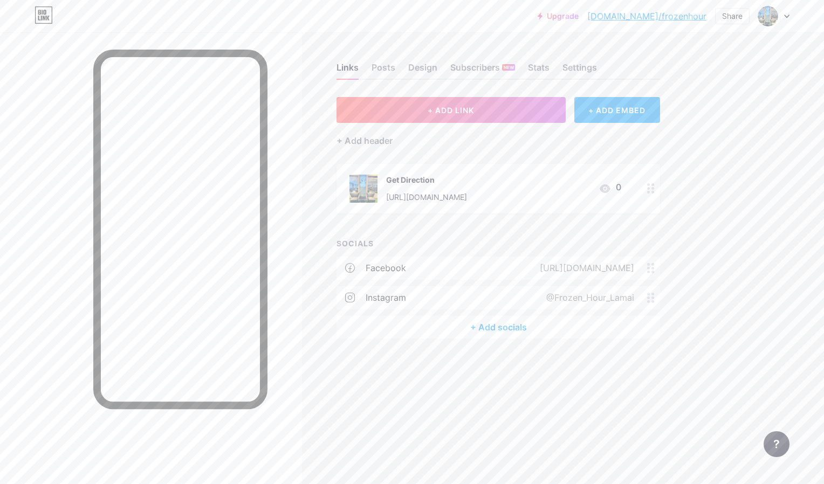
click at [376, 422] on div "Links Posts Design Subscribers NEW Stats Settings + ADD LINK + ADD EMBED + Add …" at bounding box center [352, 242] width 705 height 484
